Goal: Information Seeking & Learning: Learn about a topic

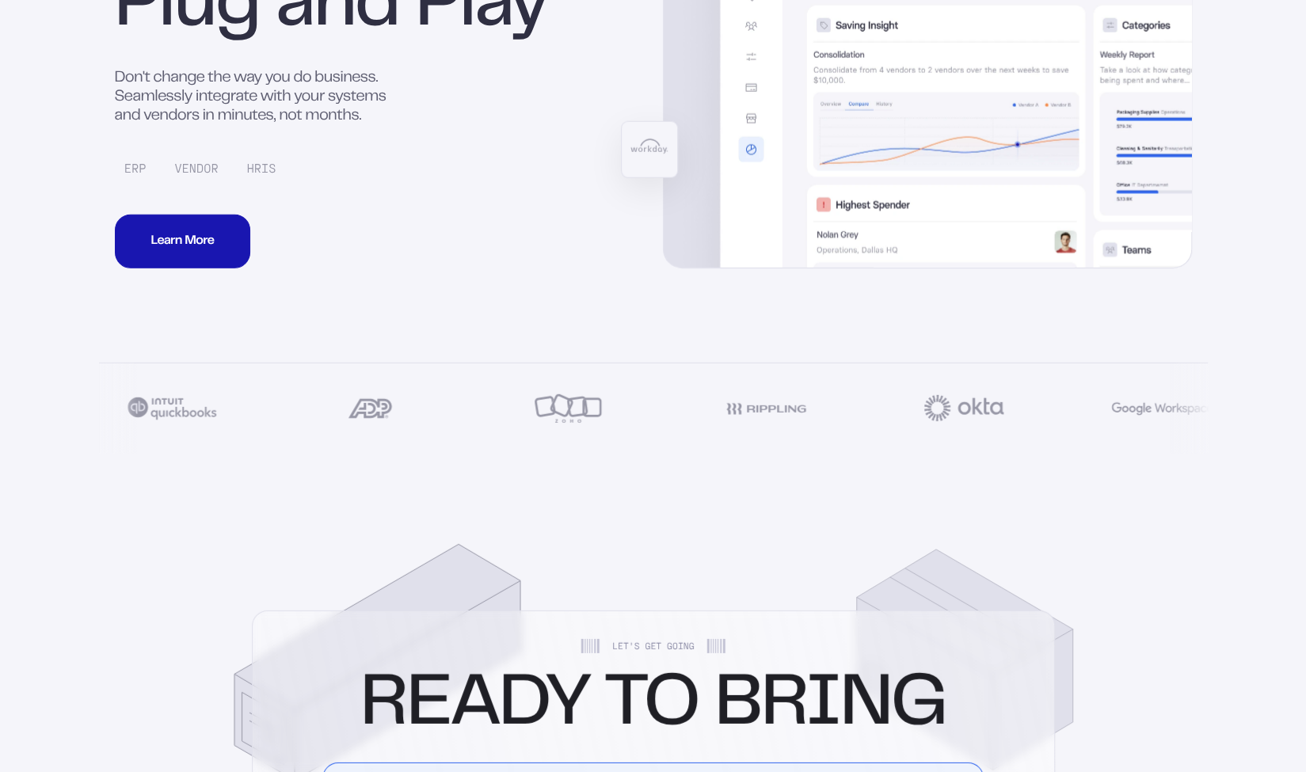
scroll to position [6216, 0]
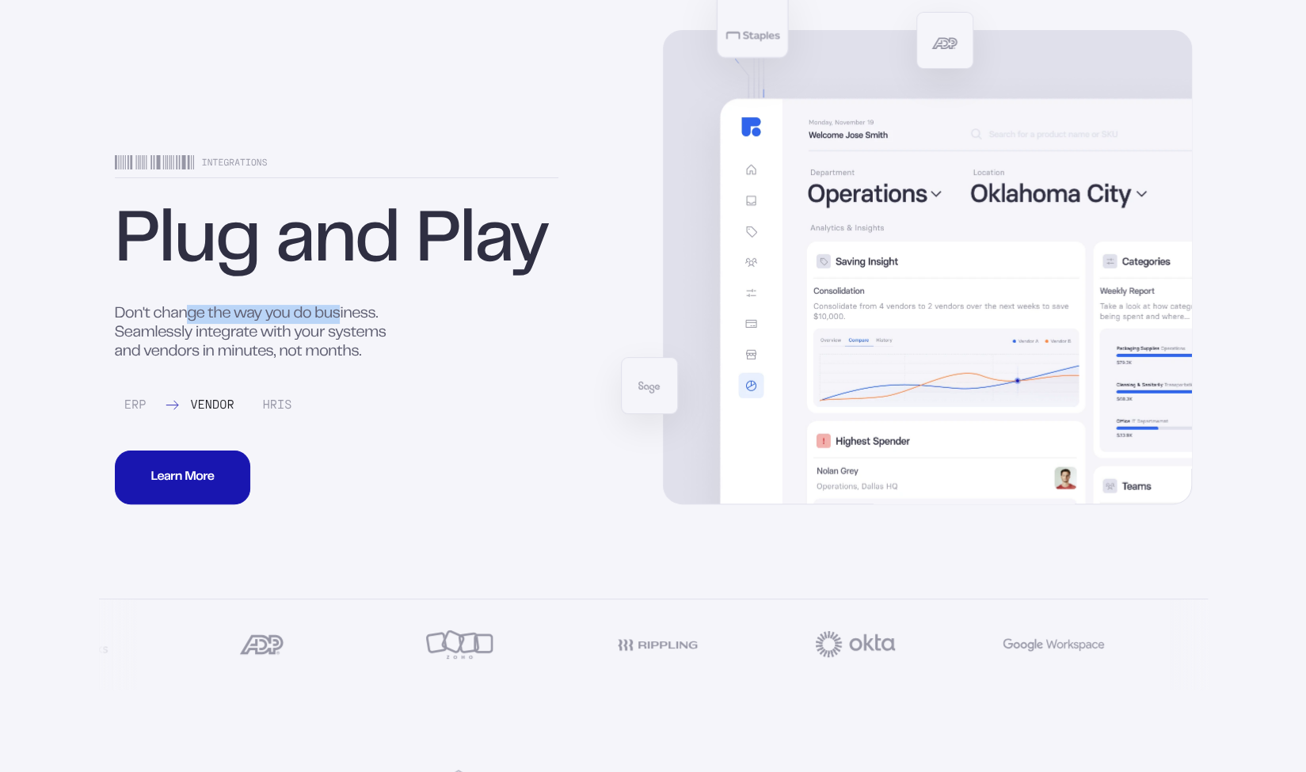
drag, startPoint x: 185, startPoint y: 356, endPoint x: 338, endPoint y: 360, distance: 152.9
click at [338, 360] on div "Don't change the way you do business. Seamlessly integrate with your systems an…" at bounding box center [259, 333] width 288 height 57
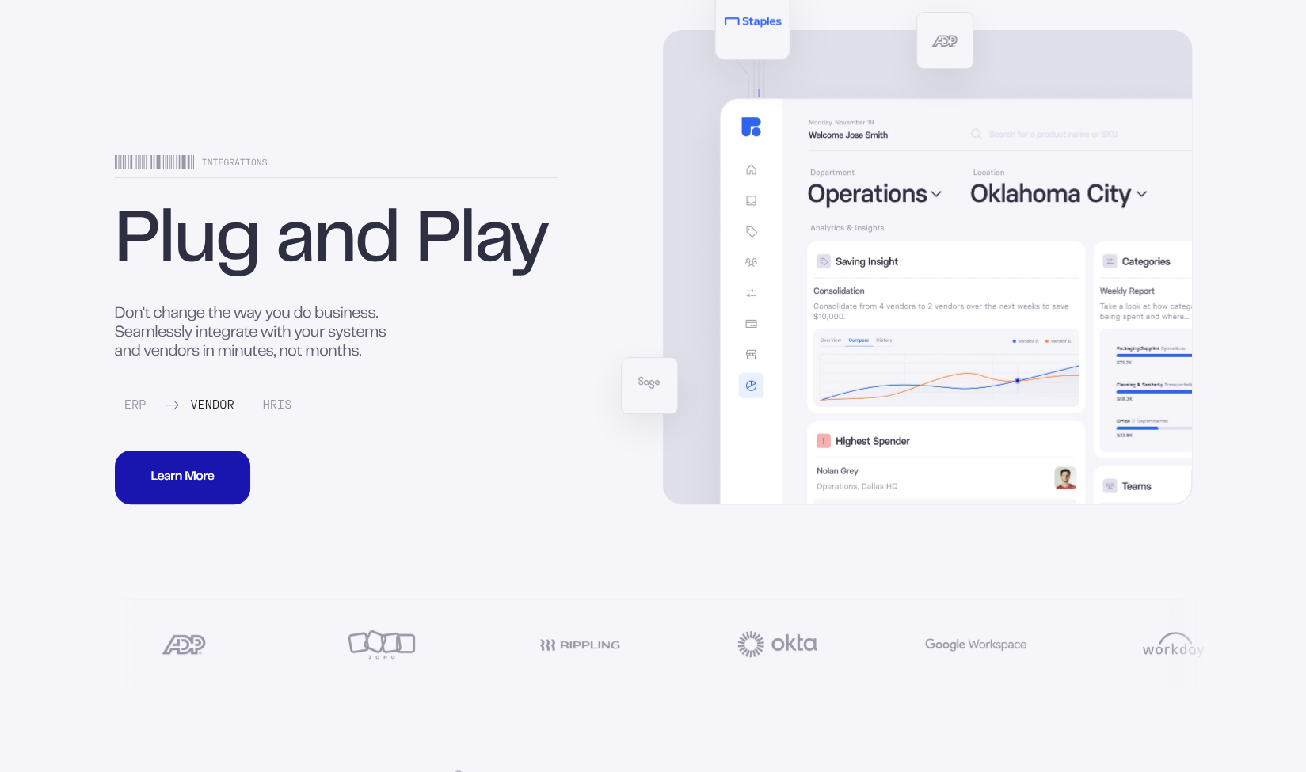
click at [223, 362] on div "Don't change the way you do business. Seamlessly integrate with your systems an…" at bounding box center [259, 333] width 288 height 57
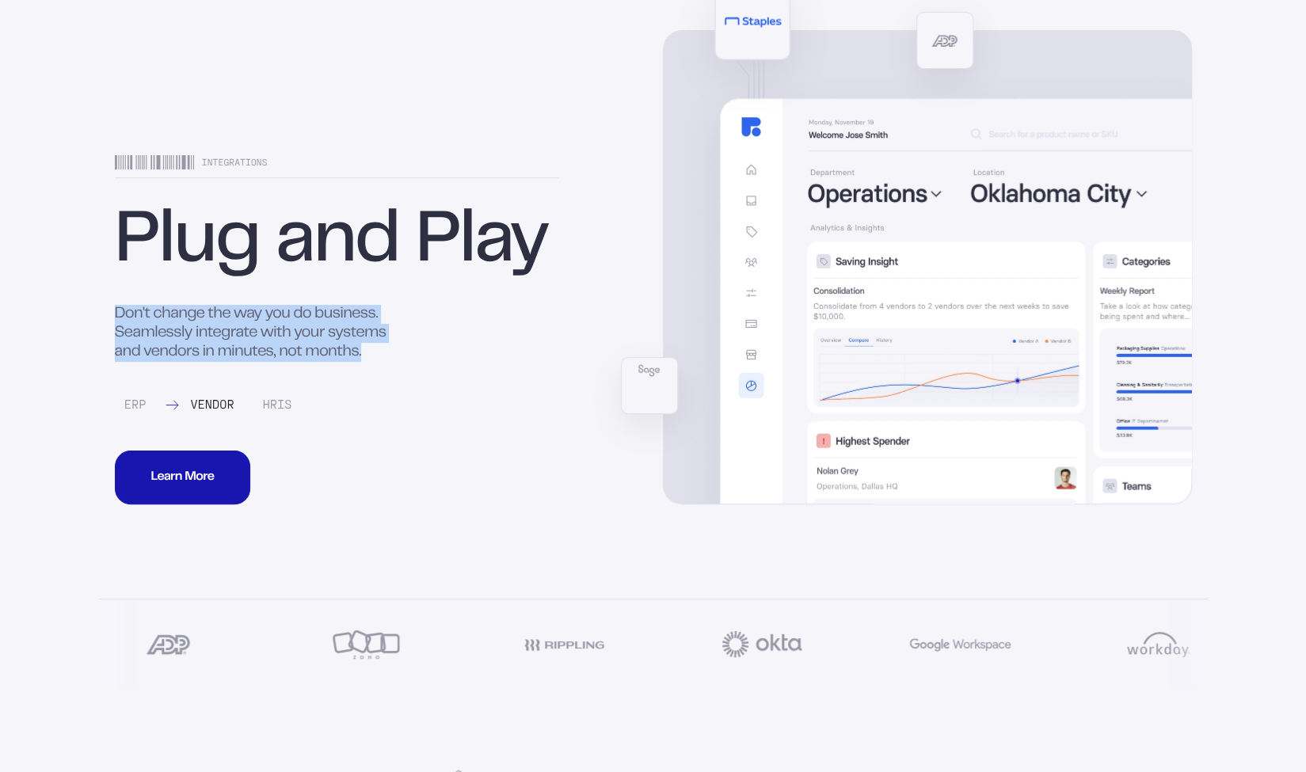
click at [223, 362] on div "Don't change the way you do business. Seamlessly integrate with your systems an…" at bounding box center [259, 333] width 288 height 57
click at [278, 362] on div "Don't change the way you do business. Seamlessly integrate with your systems an…" at bounding box center [259, 333] width 288 height 57
